Goal: Task Accomplishment & Management: Manage account settings

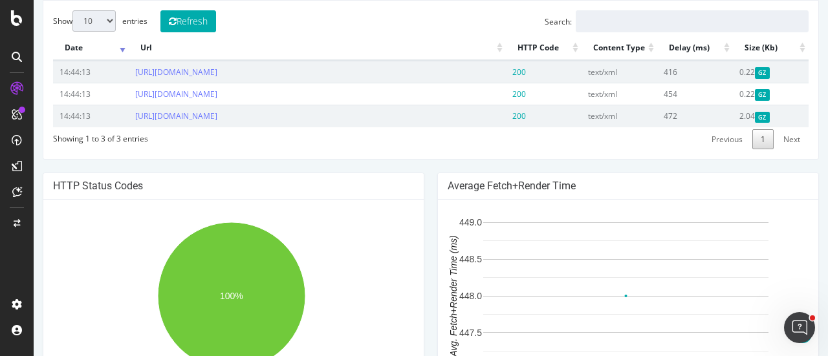
scroll to position [524, 0]
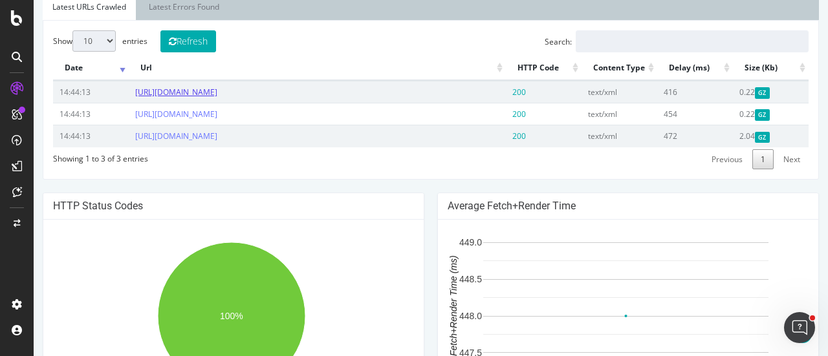
click at [217, 98] on link "[URL][DOMAIN_NAME]" at bounding box center [176, 92] width 82 height 11
click at [330, 81] on th "Url" at bounding box center [317, 68] width 376 height 25
click at [217, 98] on link "[URL][DOMAIN_NAME]" at bounding box center [176, 92] width 82 height 11
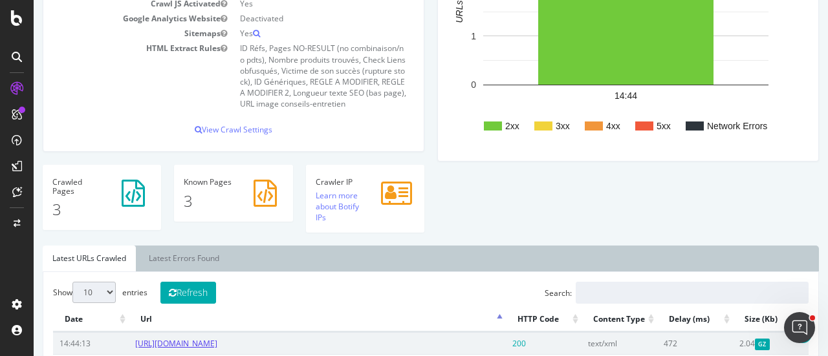
scroll to position [0, 0]
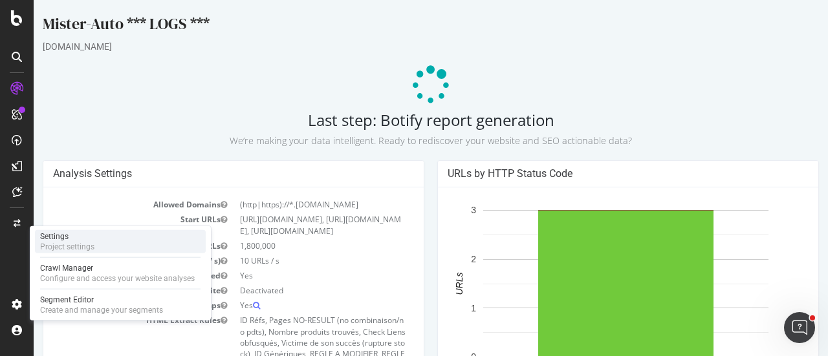
click at [77, 237] on div "Settings" at bounding box center [67, 236] width 54 height 10
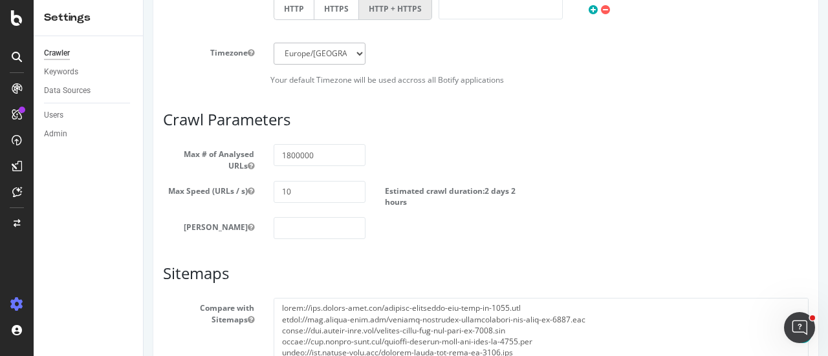
scroll to position [725, 0]
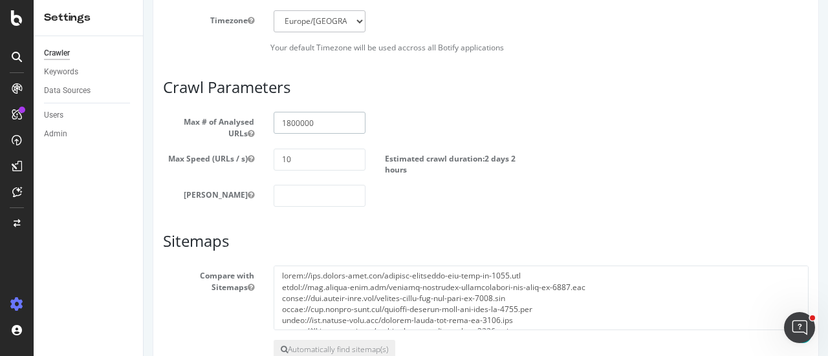
click at [305, 115] on input "1800000" at bounding box center [318, 123] width 91 height 22
